Goal: Task Accomplishment & Management: Manage account settings

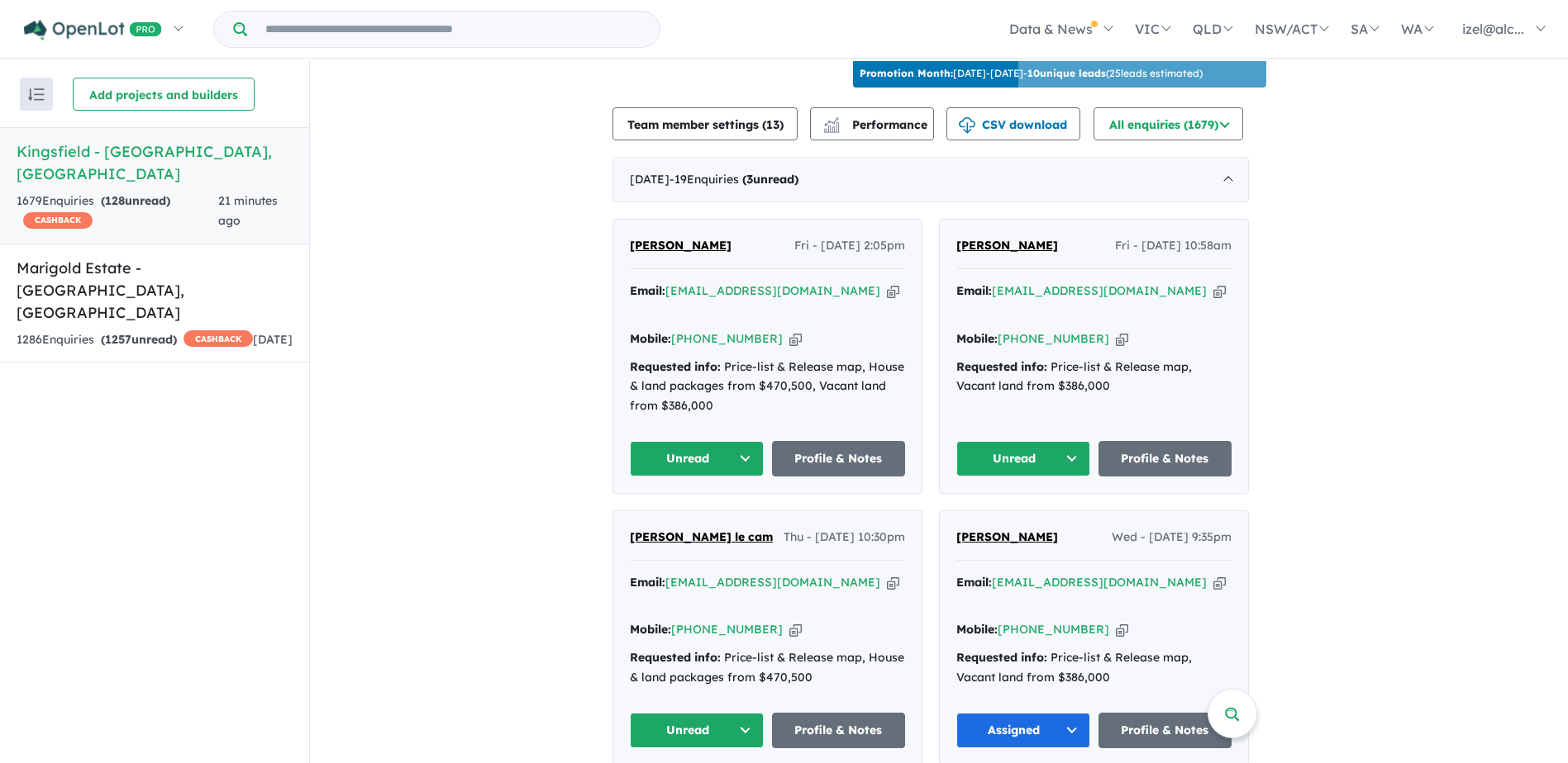
scroll to position [593, 0]
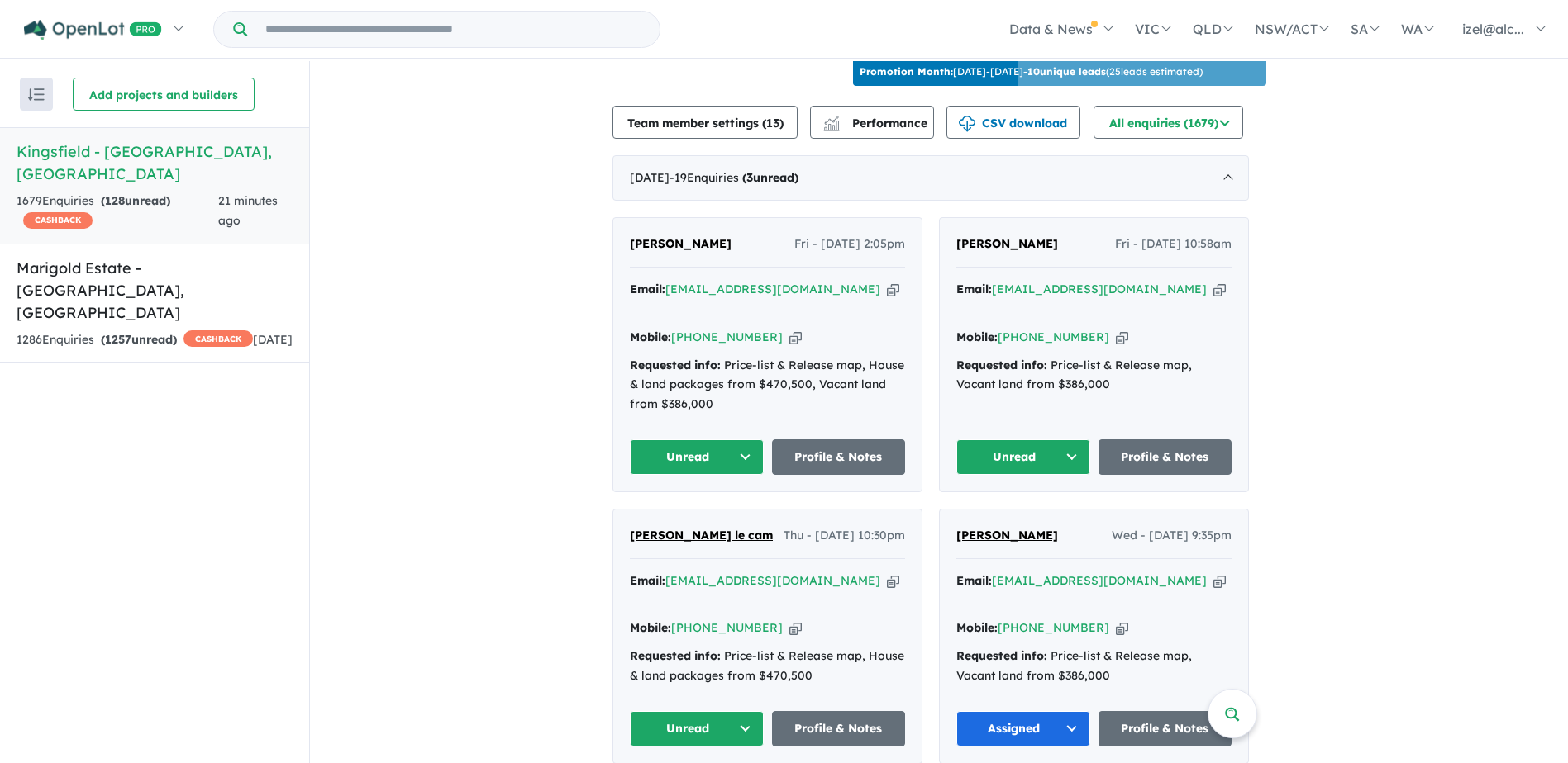
click at [887, 573] on icon "button" at bounding box center [893, 581] width 13 height 17
click at [789, 620] on icon "button" at bounding box center [796, 628] width 13 height 17
copy span "ao Ngoc le cam"
drag, startPoint x: 733, startPoint y: 514, endPoint x: 634, endPoint y: 515, distance: 99.0
click at [634, 526] on div "[PERSON_NAME] le cam Thu - [DATE] 10:30pm" at bounding box center [768, 542] width 275 height 33
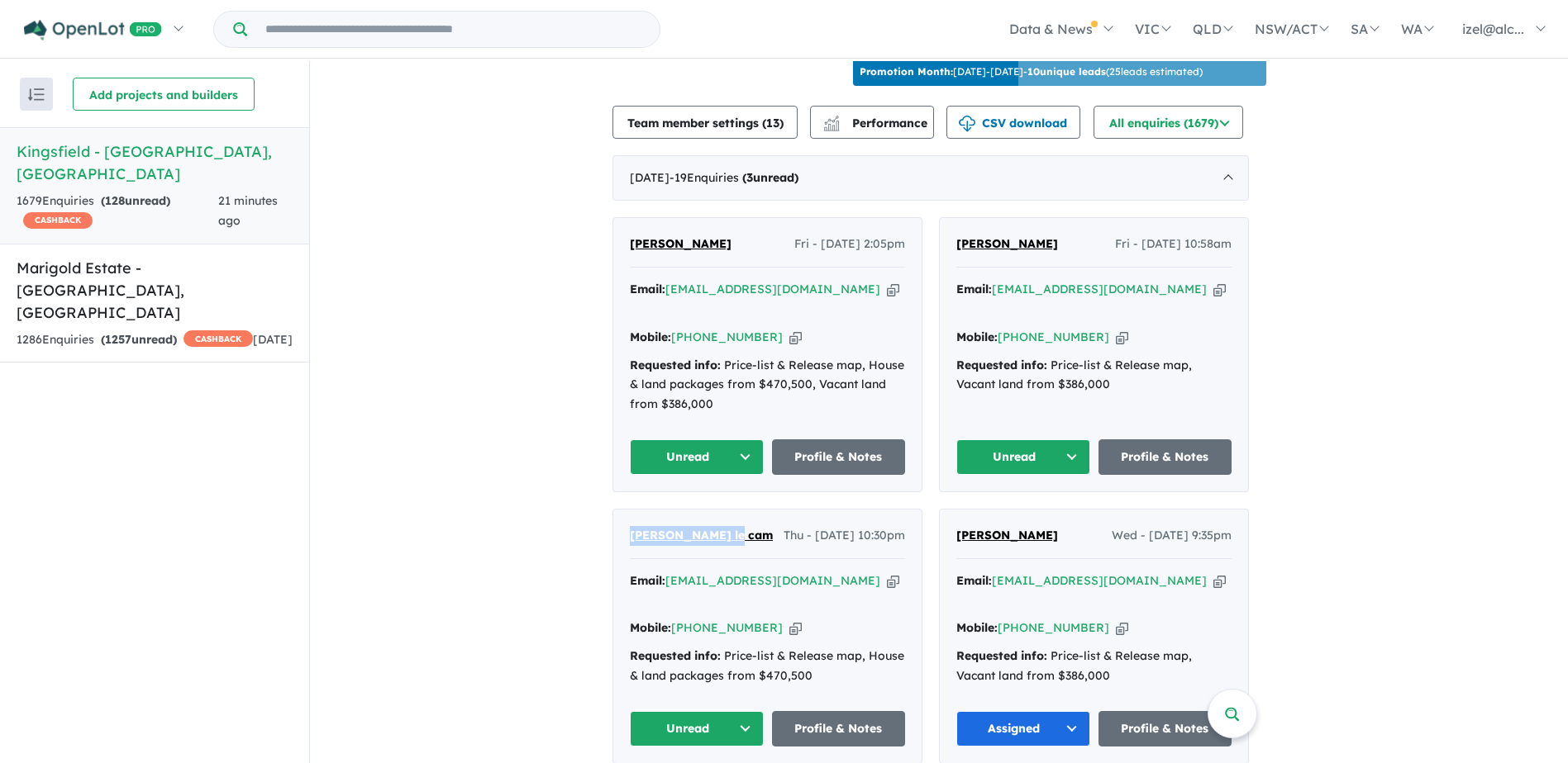
drag, startPoint x: 542, startPoint y: 538, endPoint x: 657, endPoint y: 544, distance: 115.2
click at [703, 543] on div "[PERSON_NAME] le cam Thu - [DATE] 10:30pm Email: [EMAIL_ADDRESS][DOMAIN_NAME] C…" at bounding box center [767, 637] width 308 height 254
drag, startPoint x: 746, startPoint y: 519, endPoint x: 630, endPoint y: 516, distance: 116.0
click at [630, 516] on div "[PERSON_NAME] le cam Thu - [DATE] 10:30pm Email: [EMAIL_ADDRESS][DOMAIN_NAME] C…" at bounding box center [767, 637] width 308 height 254
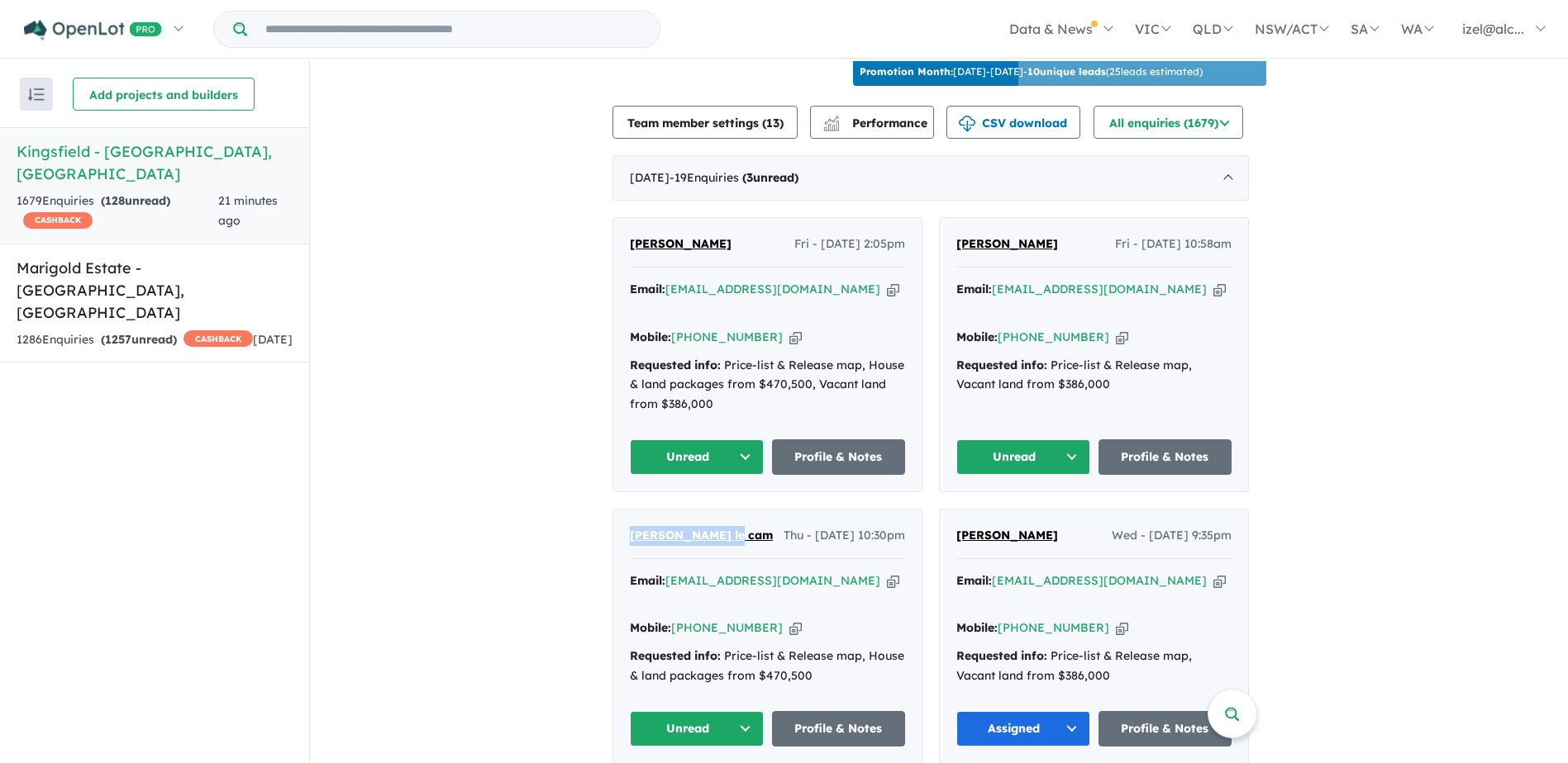
copy span "[PERSON_NAME] le cam"
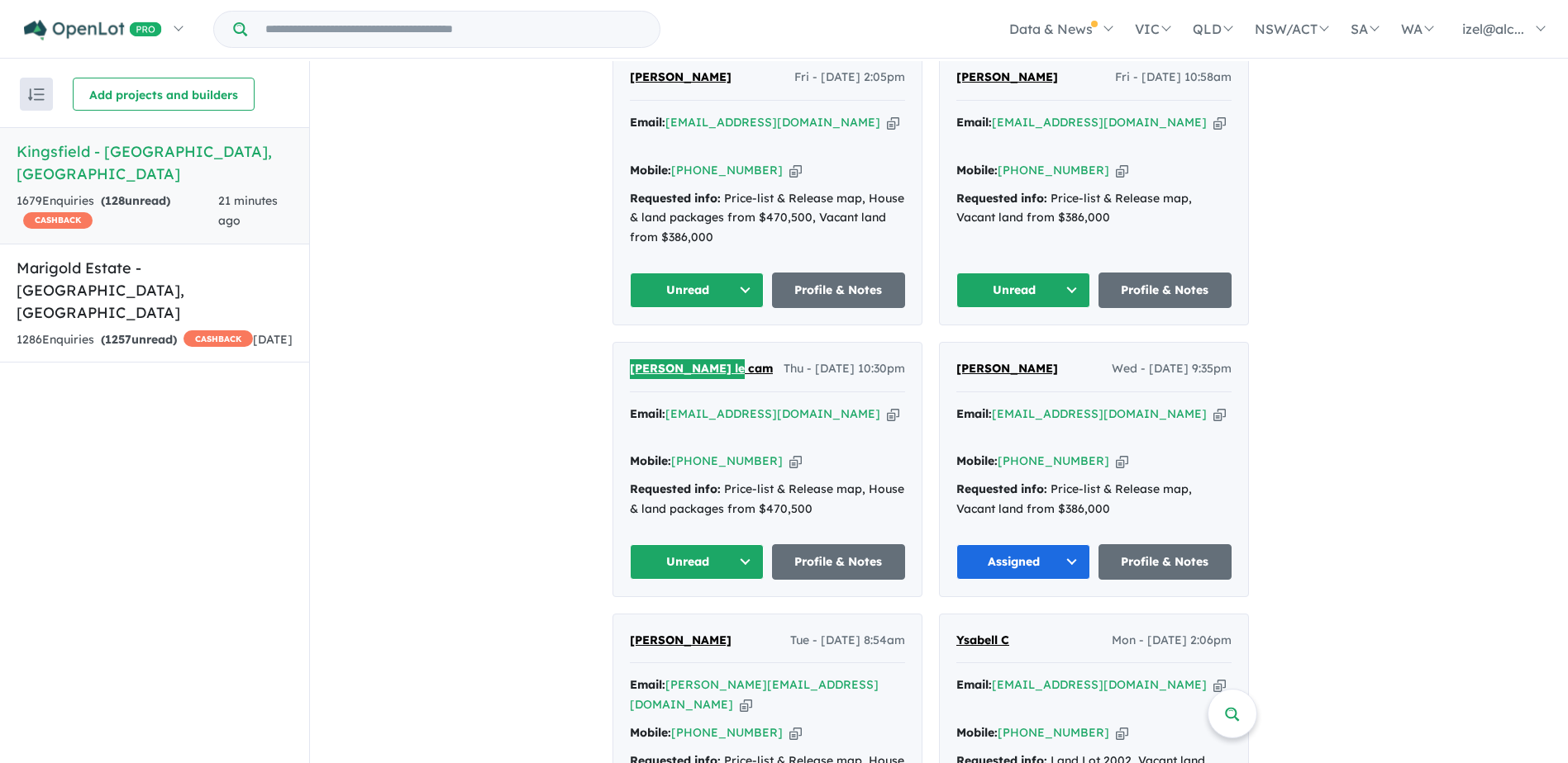
scroll to position [759, 0]
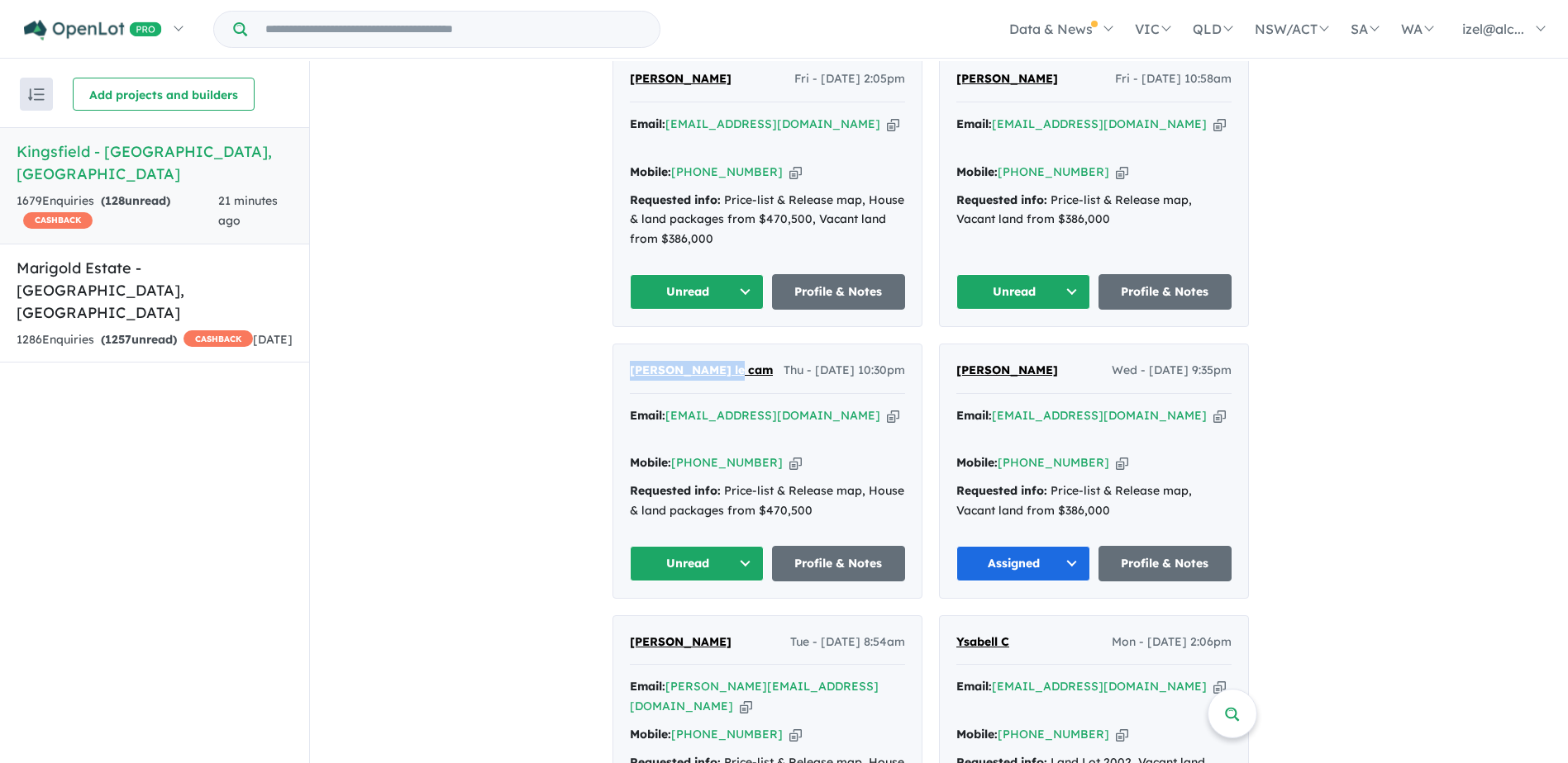
click at [673, 546] on button "Unread" at bounding box center [697, 564] width 134 height 36
click at [718, 622] on button "Assigned" at bounding box center [703, 641] width 144 height 38
click at [887, 407] on icon "button" at bounding box center [893, 415] width 13 height 17
copy span "[PERSON_NAME] le cam"
click at [887, 407] on icon "button" at bounding box center [893, 415] width 13 height 17
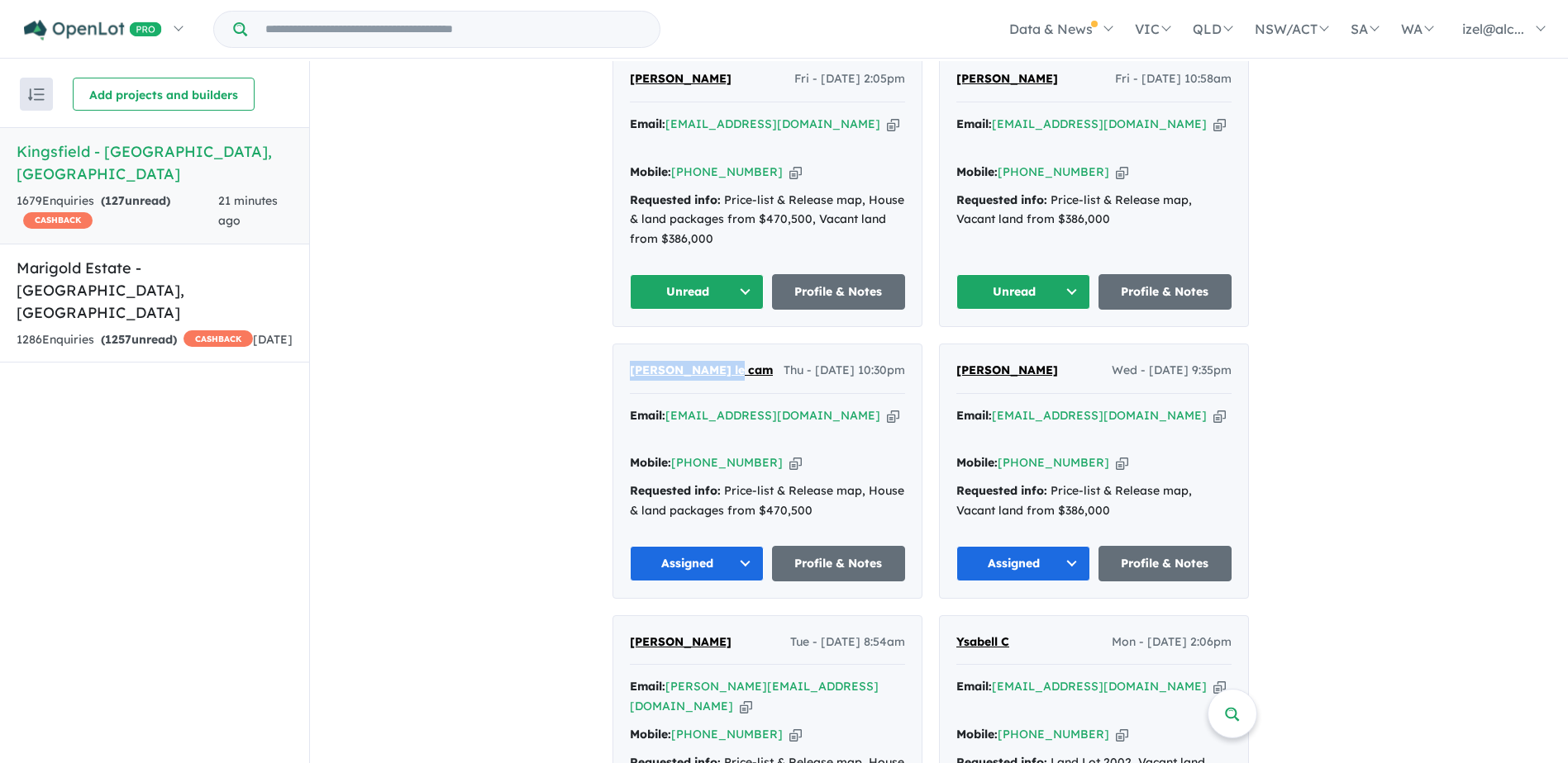
copy span "[PERSON_NAME] le cam"
click at [789, 455] on icon "button" at bounding box center [796, 463] width 13 height 17
copy span "[PERSON_NAME] le cam"
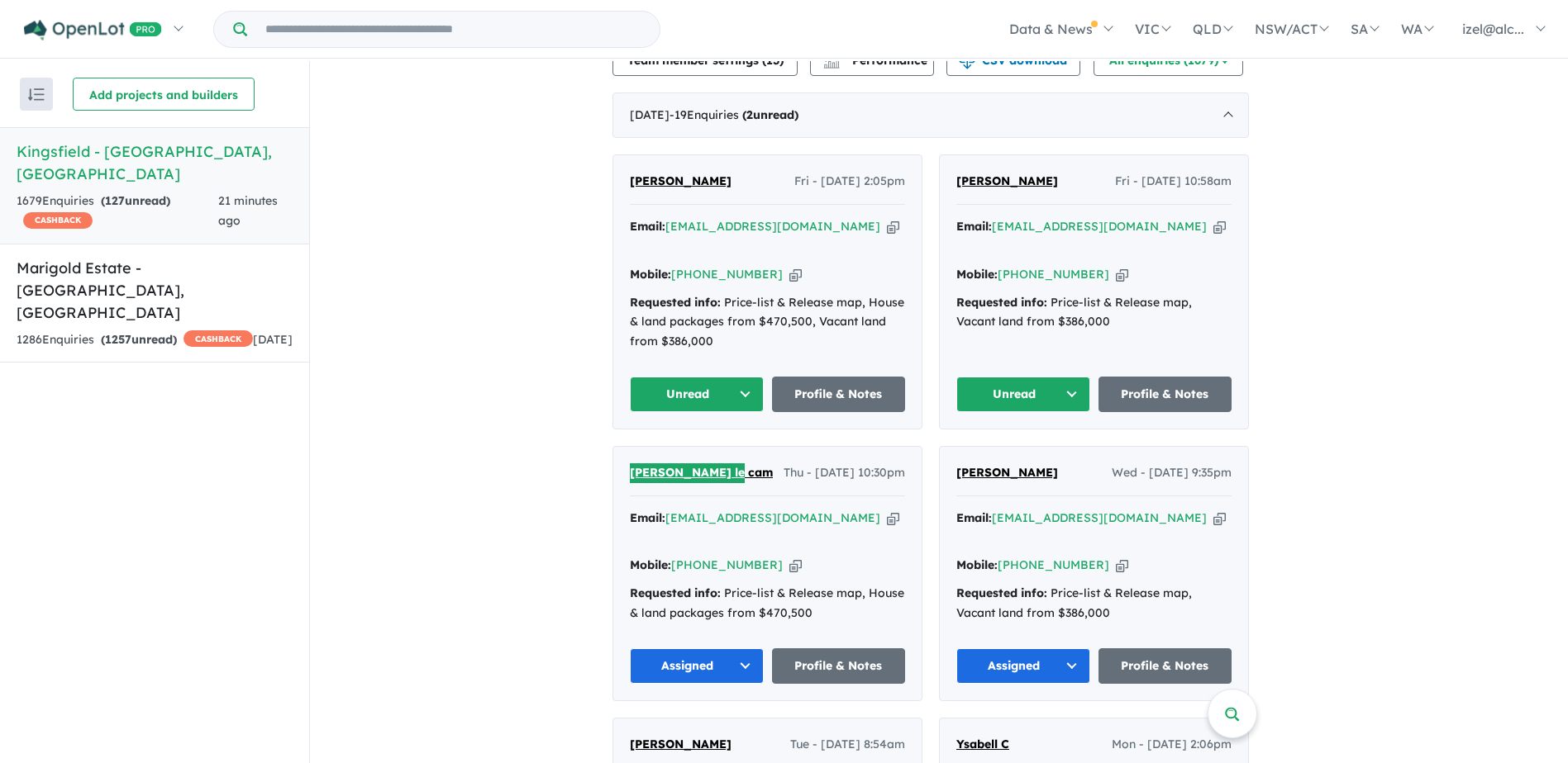
scroll to position [510, 0]
